Goal: Communication & Community: Answer question/provide support

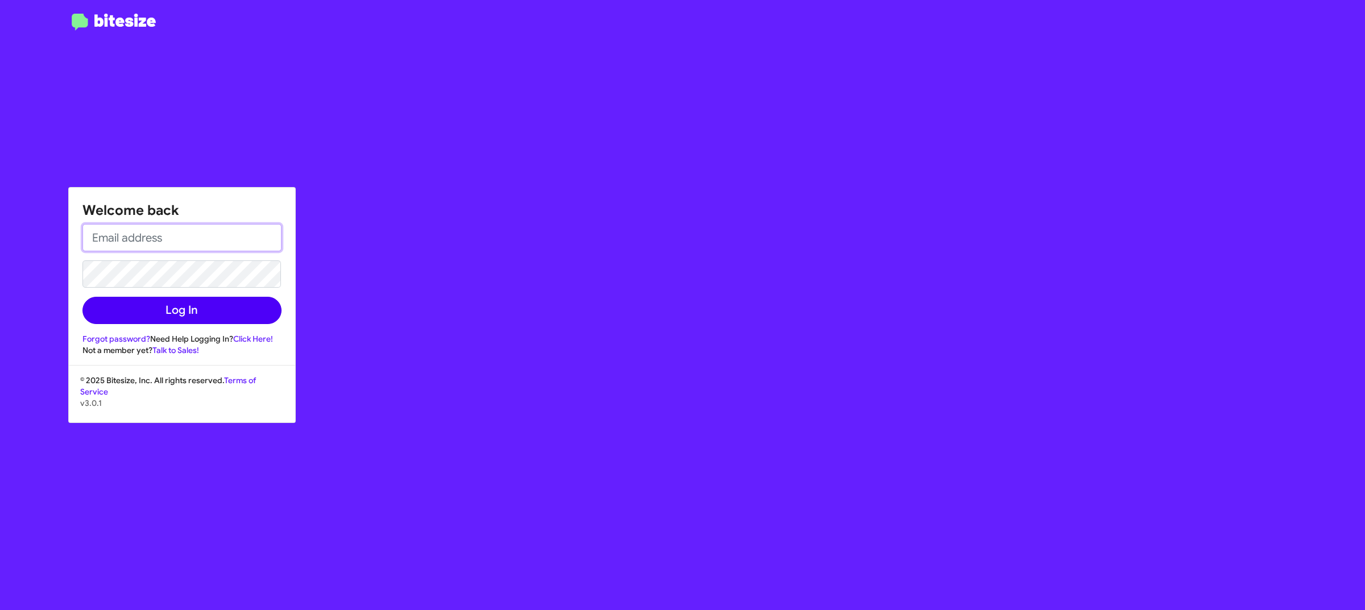
type input "[EMAIL_ADDRESS][DOMAIN_NAME]"
click at [188, 312] on button "Log In" at bounding box center [181, 310] width 199 height 27
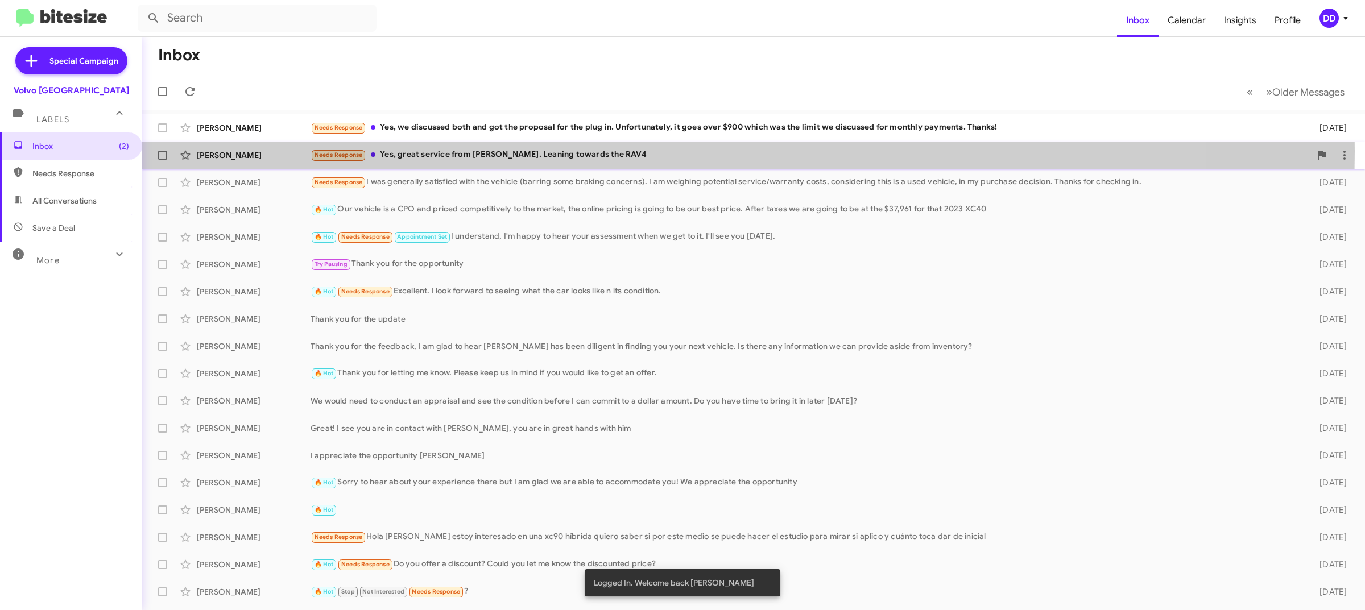
click at [558, 151] on div "Needs Response Yes, great service from [PERSON_NAME]. Leaning towards the RAV4" at bounding box center [811, 154] width 1000 height 13
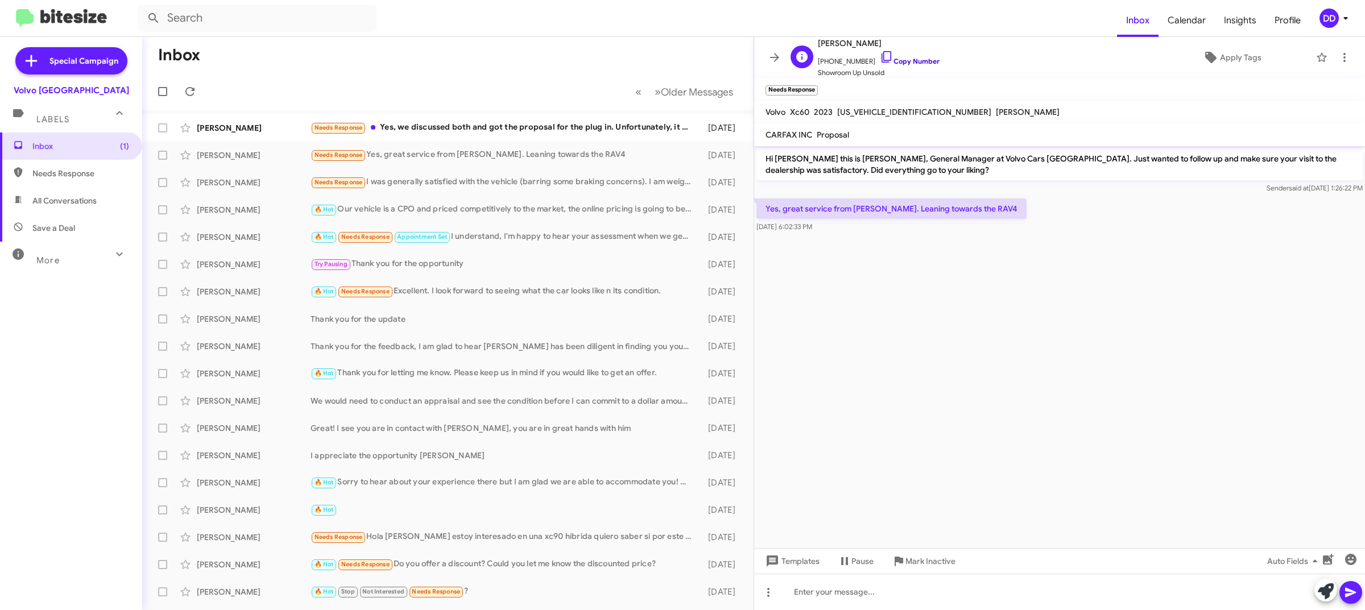
click at [902, 64] on link "Copy Number" at bounding box center [910, 61] width 60 height 9
click at [856, 596] on div at bounding box center [1059, 592] width 611 height 36
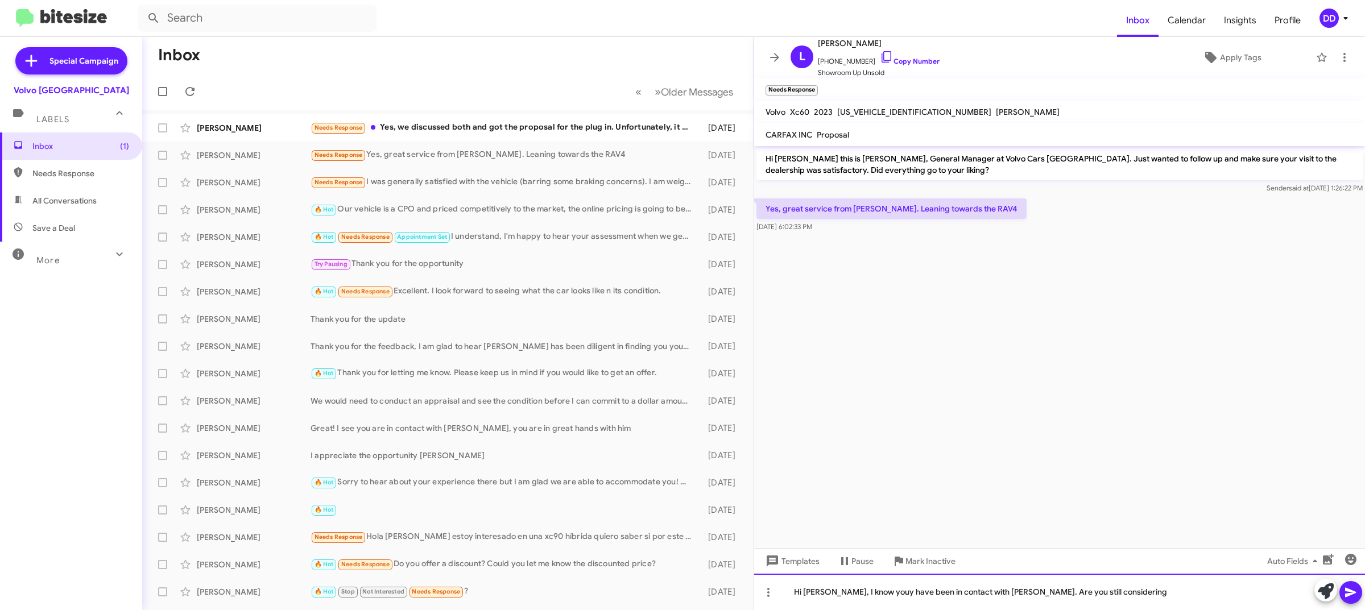
click at [863, 594] on div "Hi [PERSON_NAME], I know youy have been in contact with [PERSON_NAME]. Are you …" at bounding box center [1059, 592] width 611 height 36
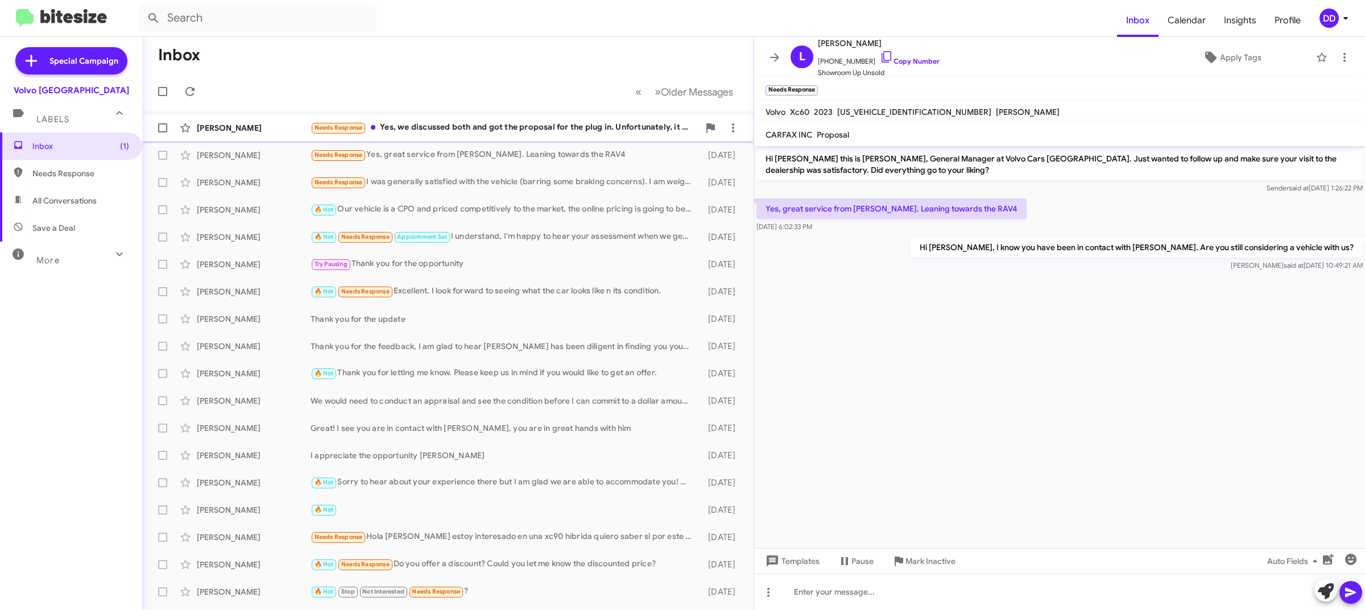
click at [452, 117] on div "[PERSON_NAME] Needs Response Yes, we discussed both and got the proposal for th…" at bounding box center [447, 128] width 593 height 23
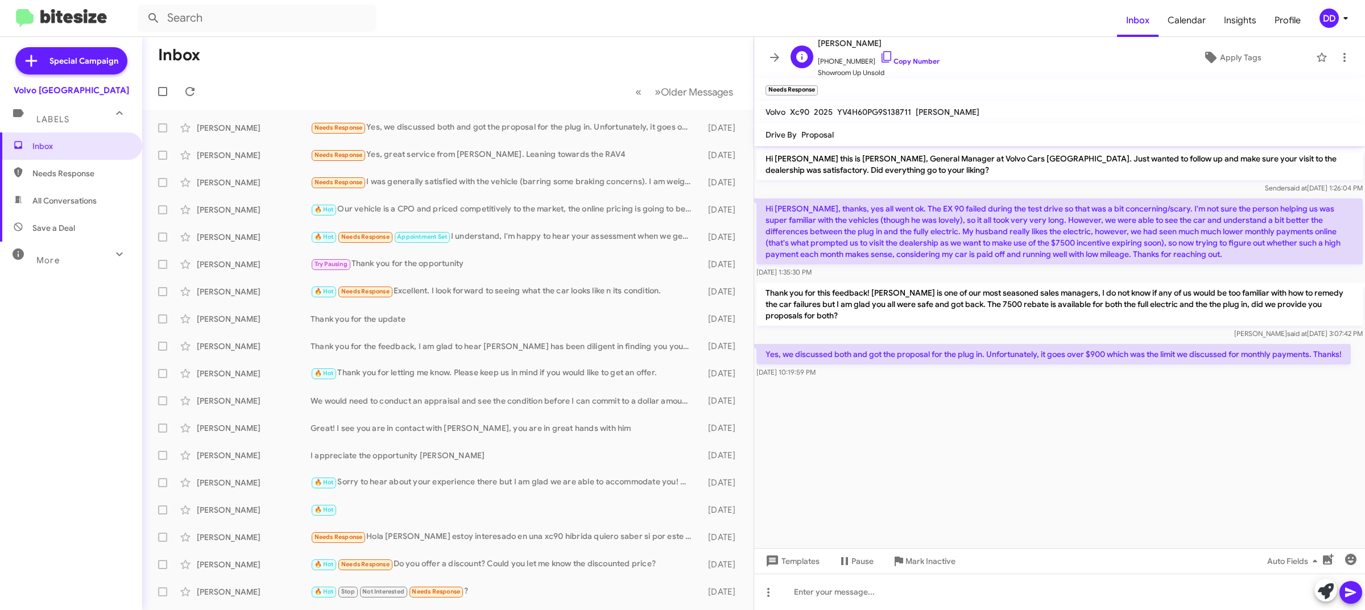
click at [911, 52] on span "[PHONE_NUMBER] Copy Number" at bounding box center [879, 58] width 122 height 17
click at [913, 60] on link "Copy Number" at bounding box center [910, 61] width 60 height 9
click at [961, 593] on div at bounding box center [1059, 592] width 611 height 36
click at [484, 125] on div "Needs Response Potentially - some things I need to sort out (not related to you)" at bounding box center [505, 127] width 389 height 13
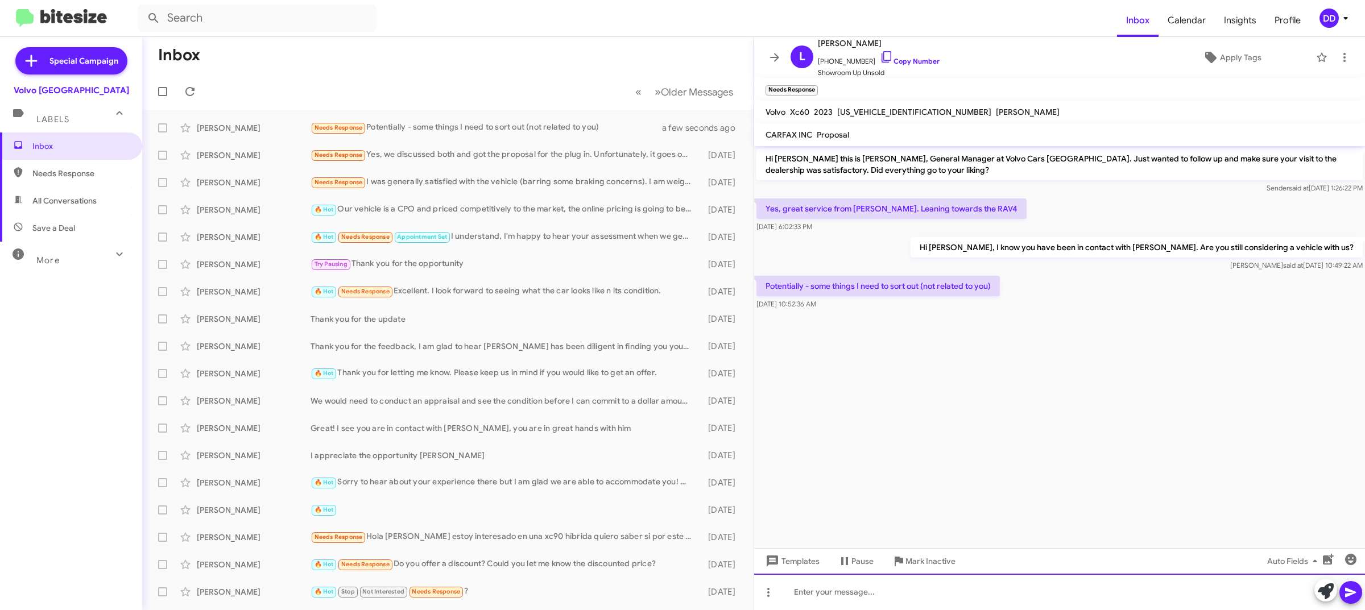
click at [1002, 590] on div at bounding box center [1059, 592] width 611 height 36
